Goal: Navigation & Orientation: Go to known website

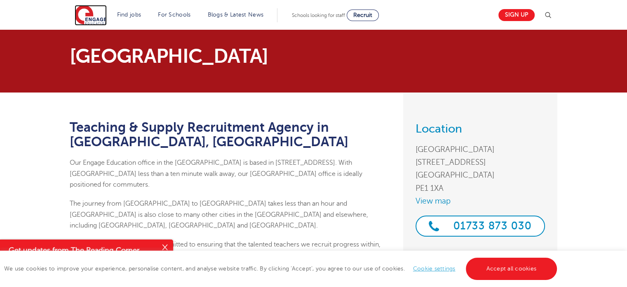
click at [85, 12] on img at bounding box center [91, 15] width 32 height 21
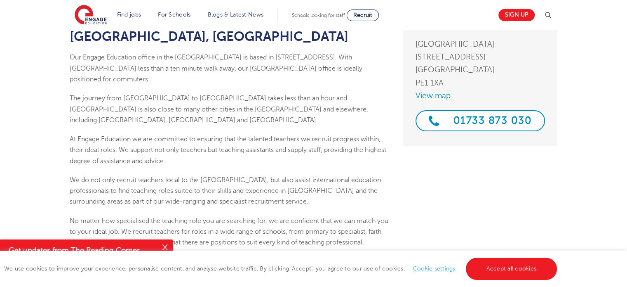
scroll to position [124, 0]
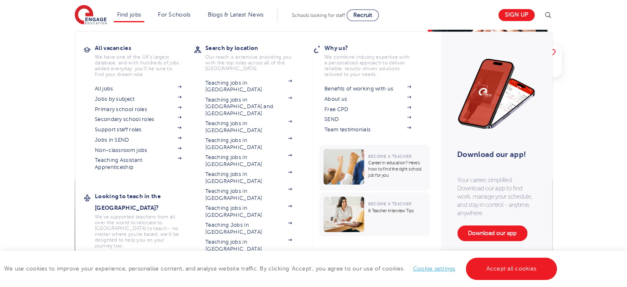
scroll to position [206, 0]
